Goal: Check status: Check status

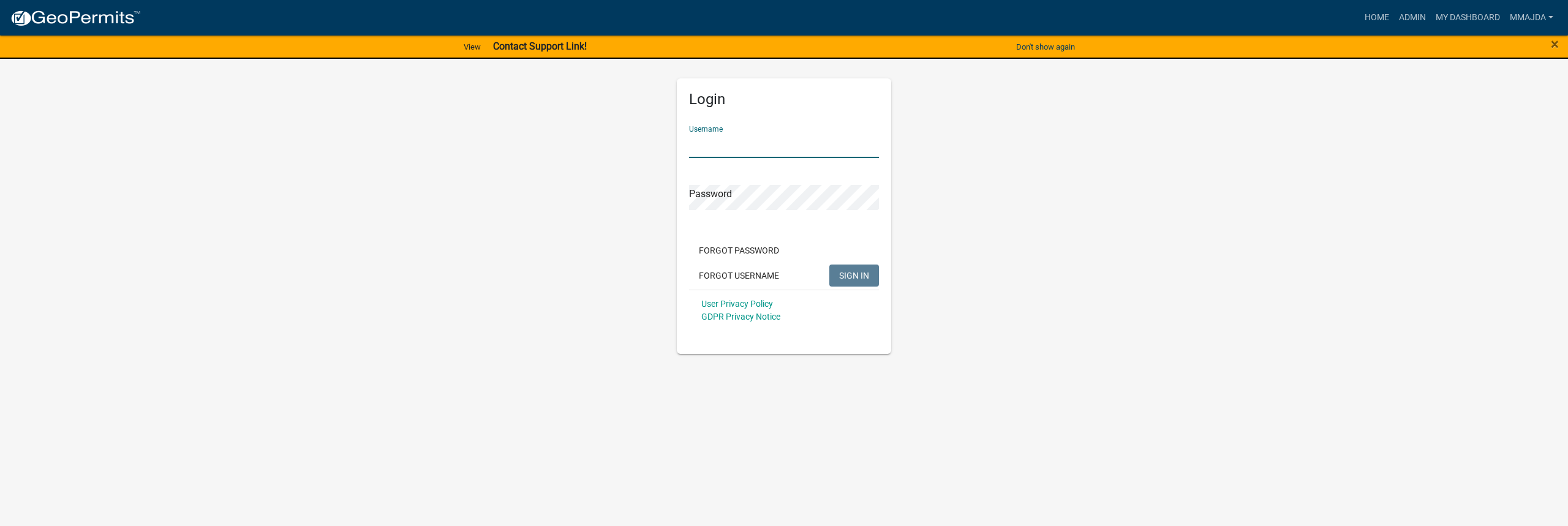
click at [729, 143] on input "Username" at bounding box center [784, 145] width 190 height 25
type input "mmajda"
click at [864, 271] on span "SIGN IN" at bounding box center [854, 274] width 30 height 10
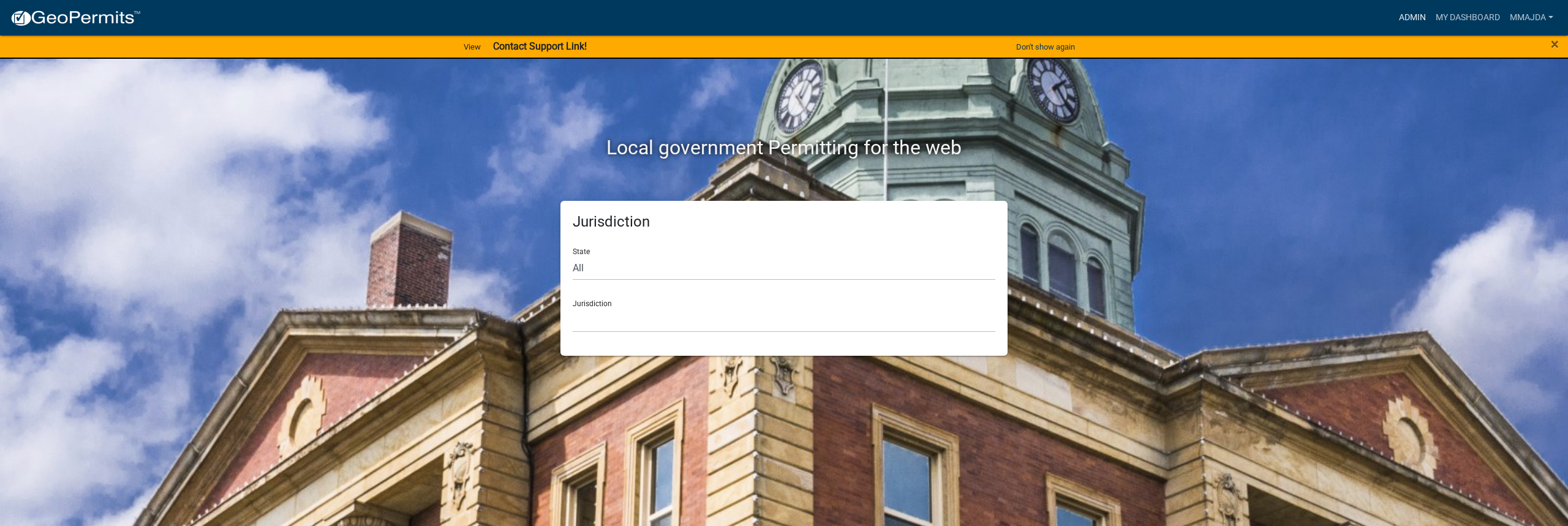
click at [1402, 20] on link "Admin" at bounding box center [1413, 18] width 37 height 23
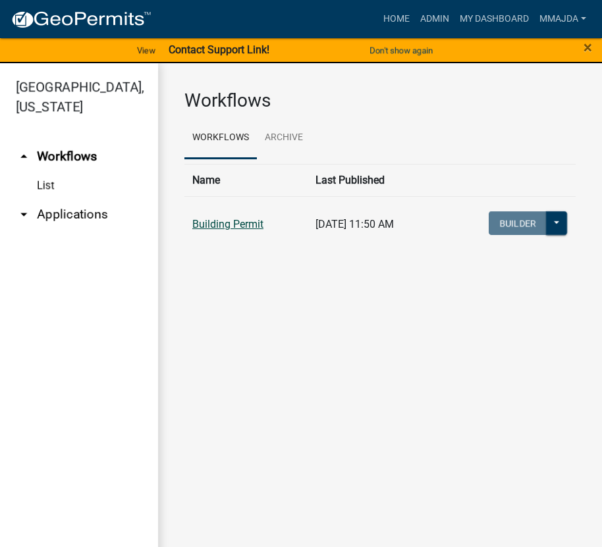
click at [226, 221] on link "Building Permit" at bounding box center [227, 224] width 71 height 13
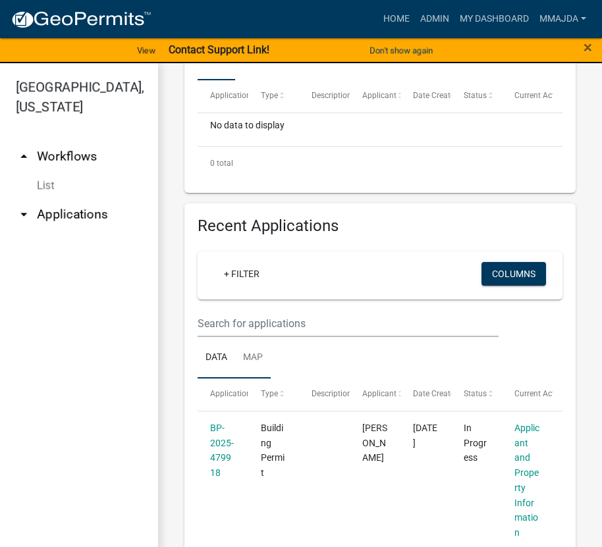
scroll to position [461, 0]
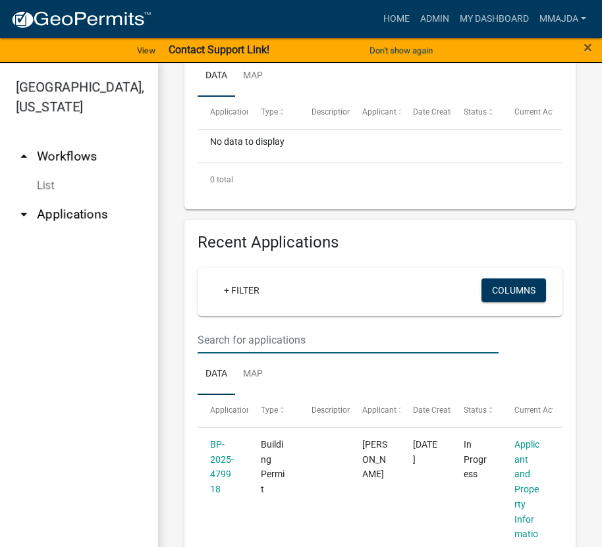
click at [256, 339] on input "text" at bounding box center [348, 340] width 301 height 27
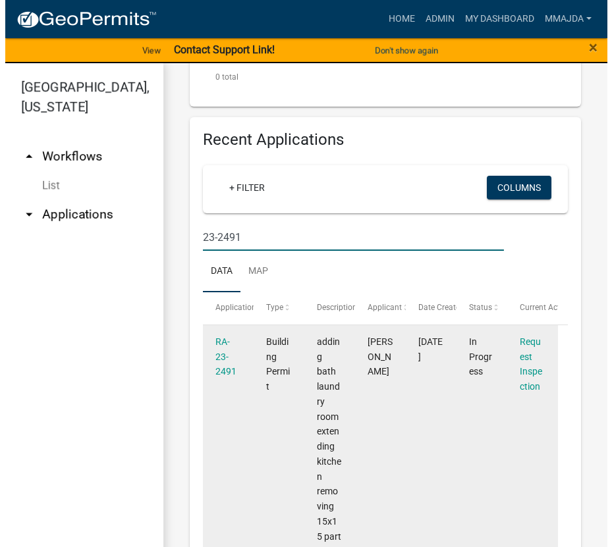
scroll to position [593, 0]
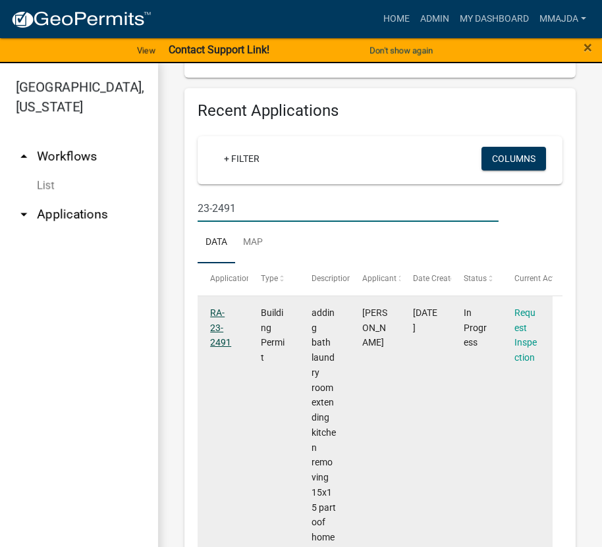
type input "23-2491"
click at [217, 341] on link "RA-23-2491" at bounding box center [220, 328] width 21 height 41
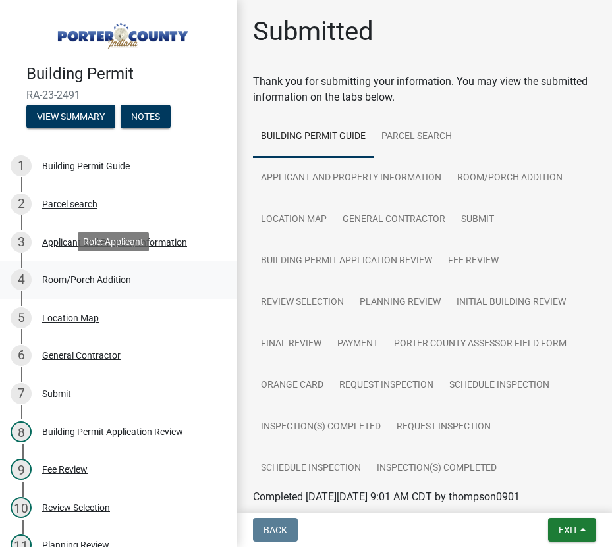
click at [80, 279] on div "Room/Porch Addition" at bounding box center [86, 279] width 89 height 9
